Goal: Find specific page/section: Find specific page/section

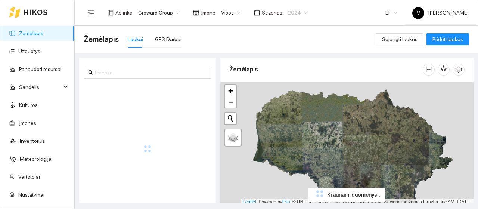
click at [299, 12] on span "2024" at bounding box center [298, 12] width 20 height 11
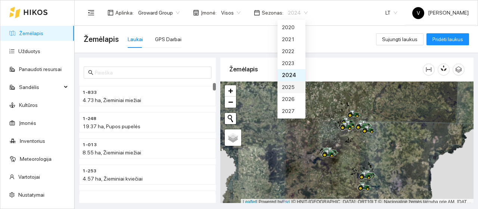
click at [286, 85] on div "2025" at bounding box center [291, 87] width 19 height 8
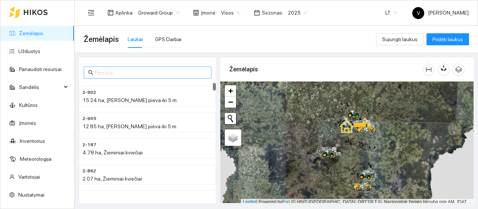
click at [176, 72] on input "text" at bounding box center [151, 72] width 112 height 8
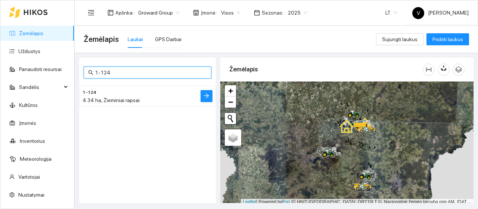
type input "1-124"
click at [113, 99] on span "4.34 ha, Žieminiai rapsai" at bounding box center [111, 100] width 57 height 6
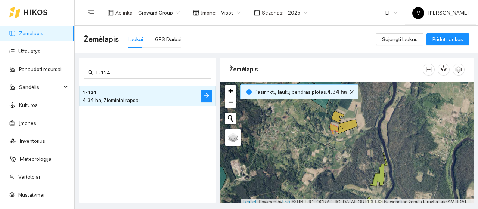
scroll to position [2, 0]
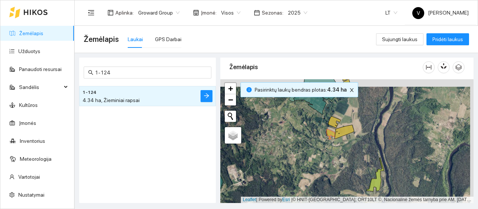
drag, startPoint x: 348, startPoint y: 140, endPoint x: 345, endPoint y: 148, distance: 8.2
click at [345, 148] on div at bounding box center [346, 141] width 253 height 124
